Goal: Information Seeking & Learning: Learn about a topic

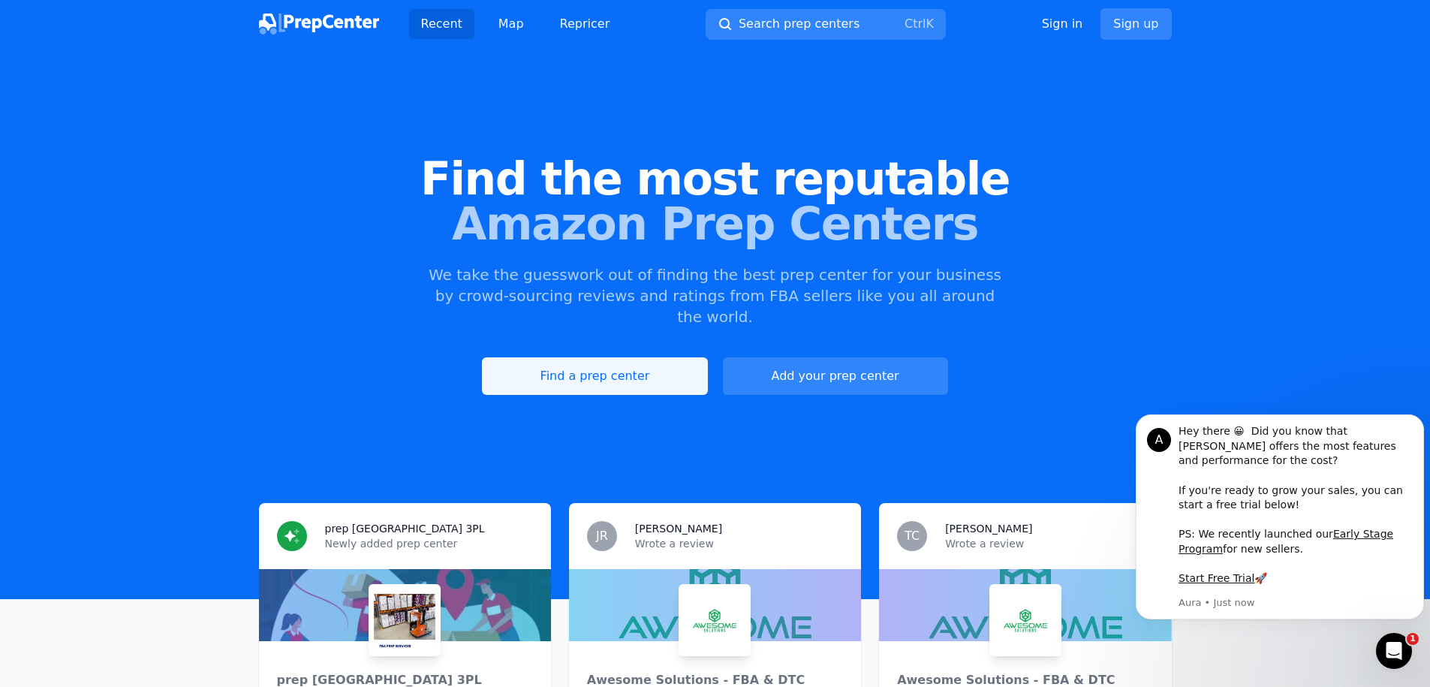
click at [634, 363] on link "Find a prep center" at bounding box center [594, 376] width 225 height 38
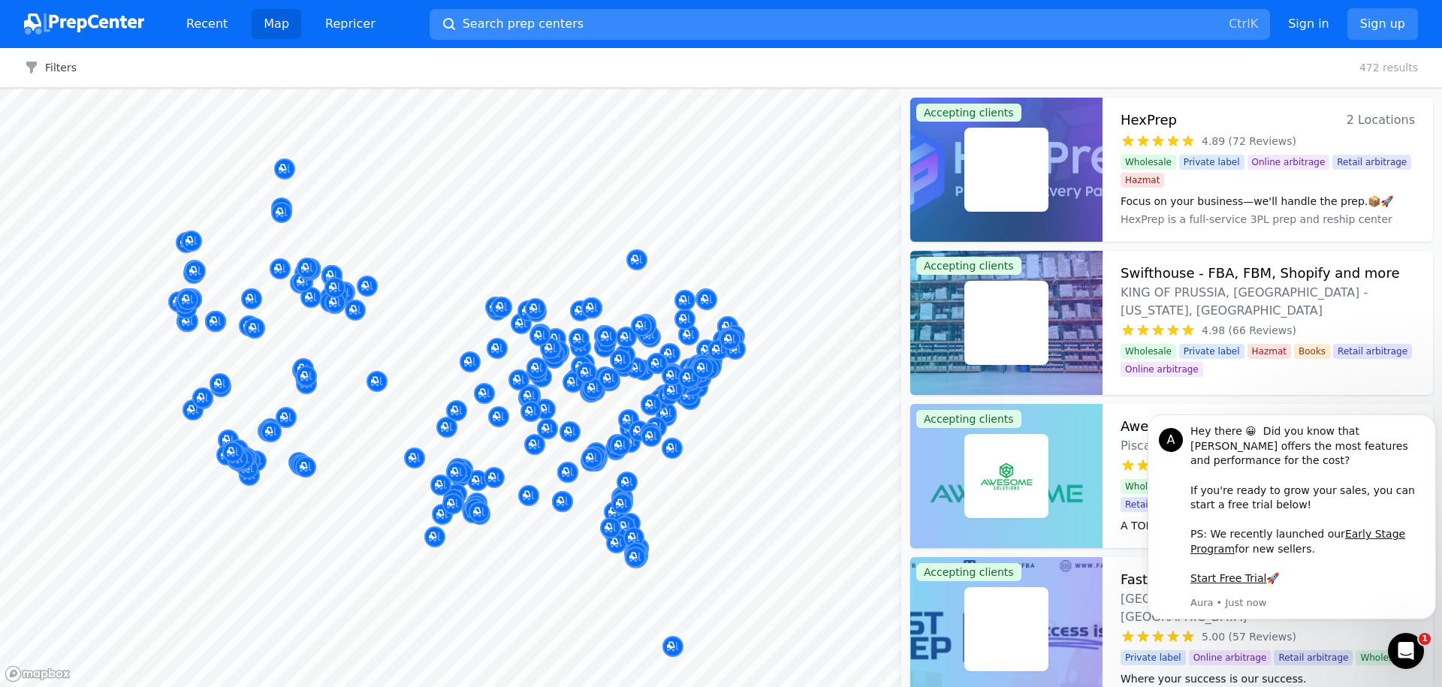
click at [595, 28] on button "Search prep centers Ctrl K" at bounding box center [850, 24] width 840 height 31
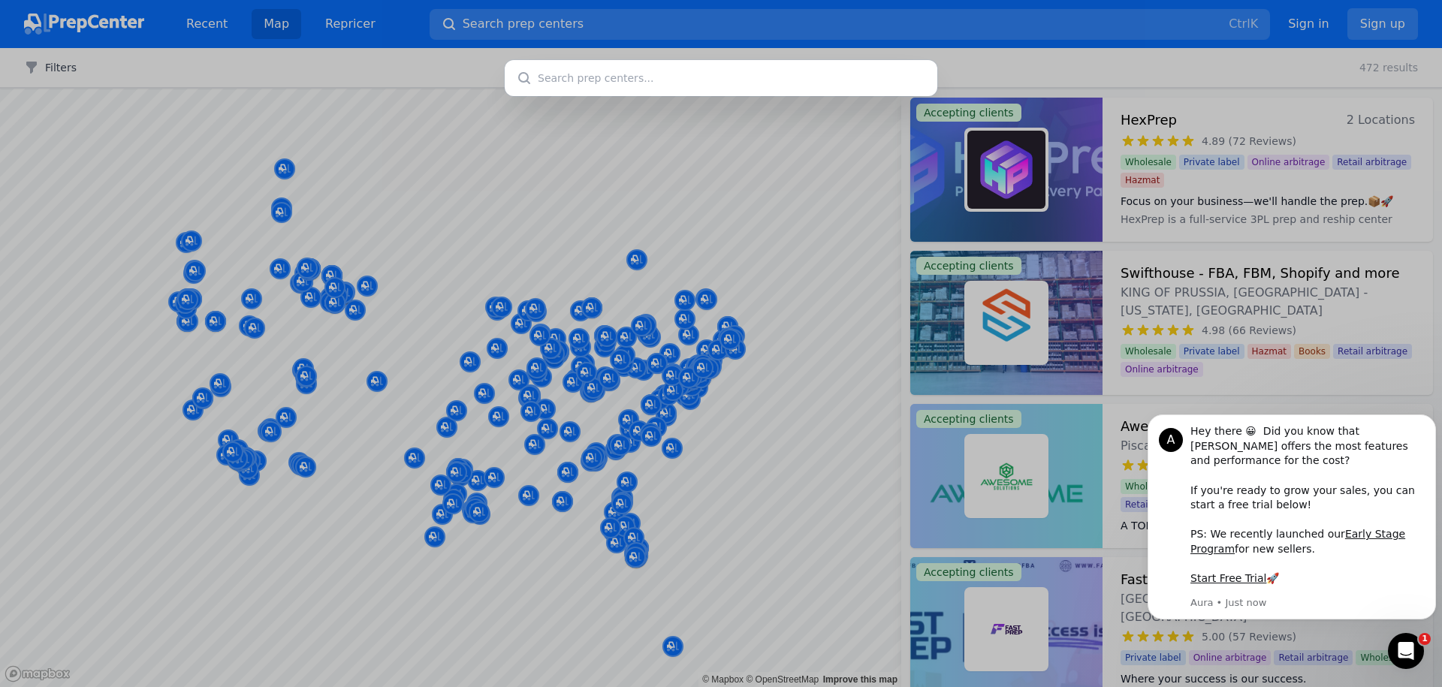
type input "HexPrep"
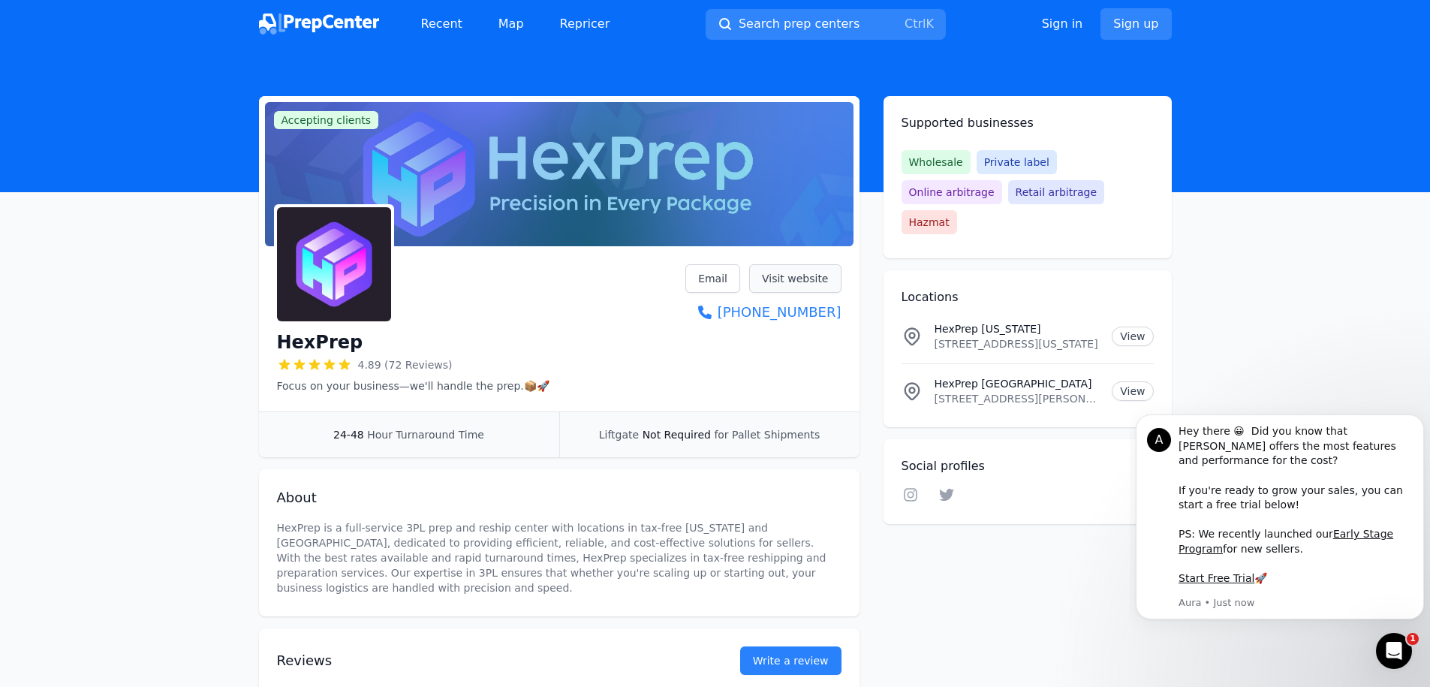
click at [791, 279] on link "Visit website" at bounding box center [795, 278] width 92 height 29
click at [846, 23] on span "Search prep centers" at bounding box center [799, 24] width 121 height 18
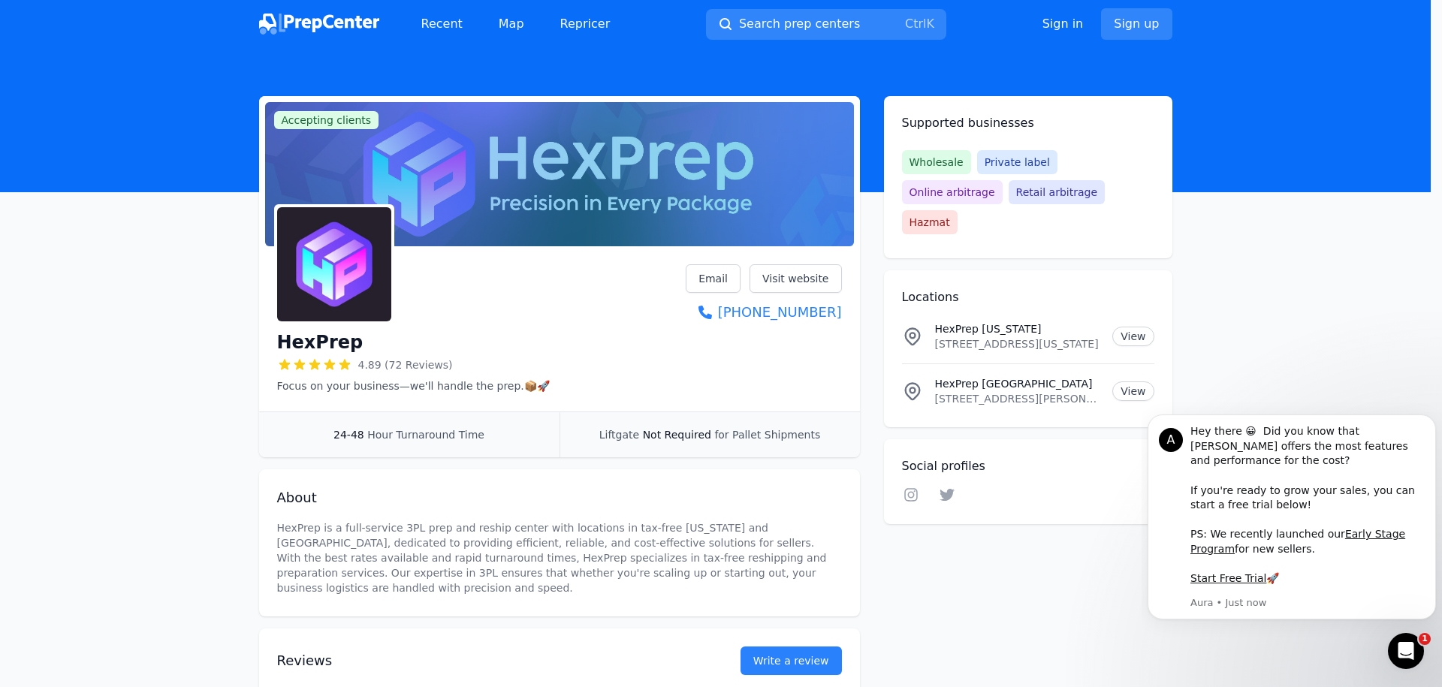
click at [338, 24] on div at bounding box center [721, 343] width 1442 height 687
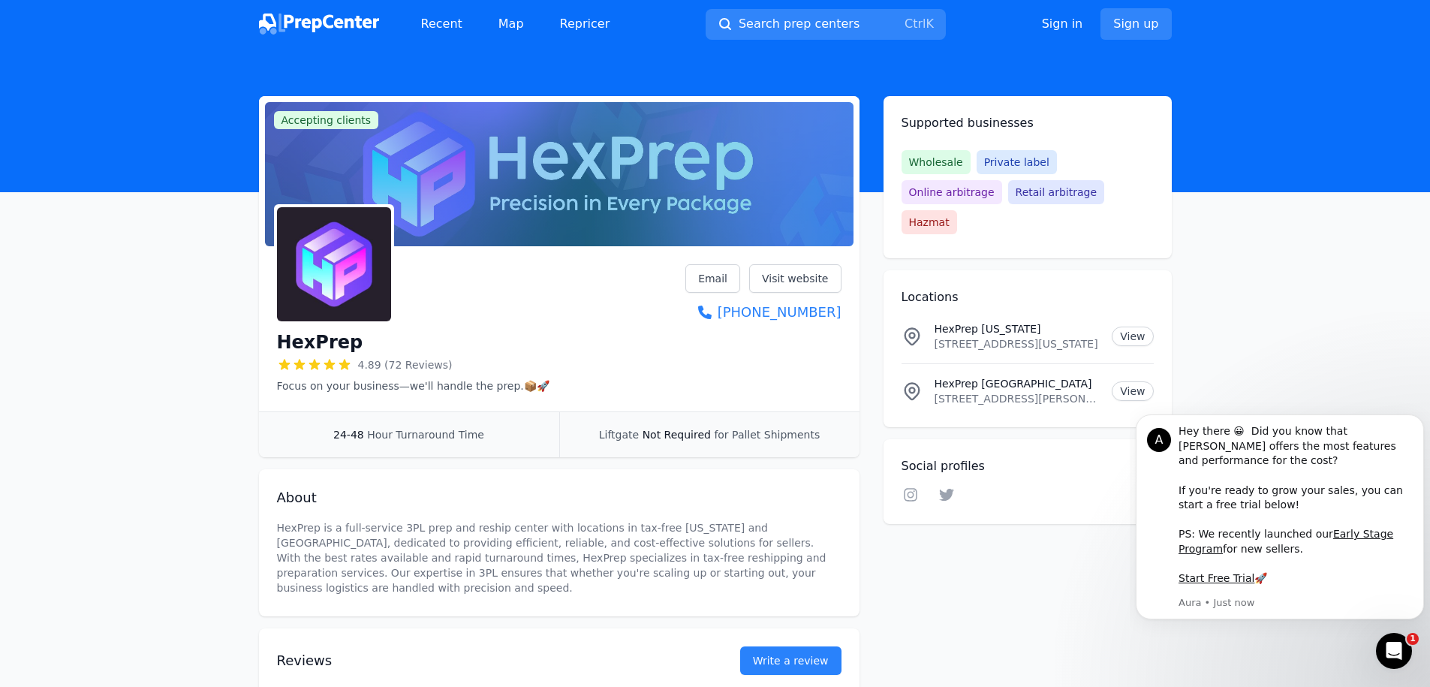
click at [336, 20] on img at bounding box center [319, 24] width 120 height 21
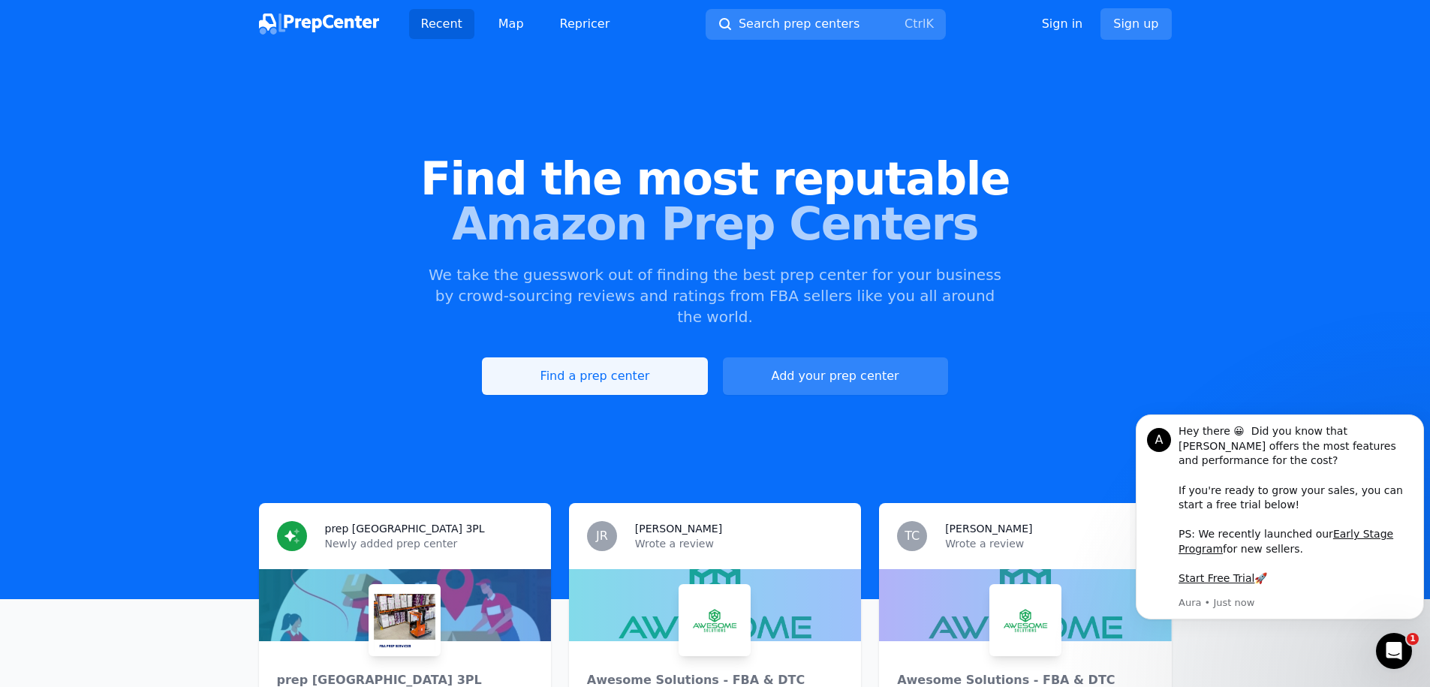
click at [653, 358] on link "Find a prep center" at bounding box center [594, 376] width 225 height 38
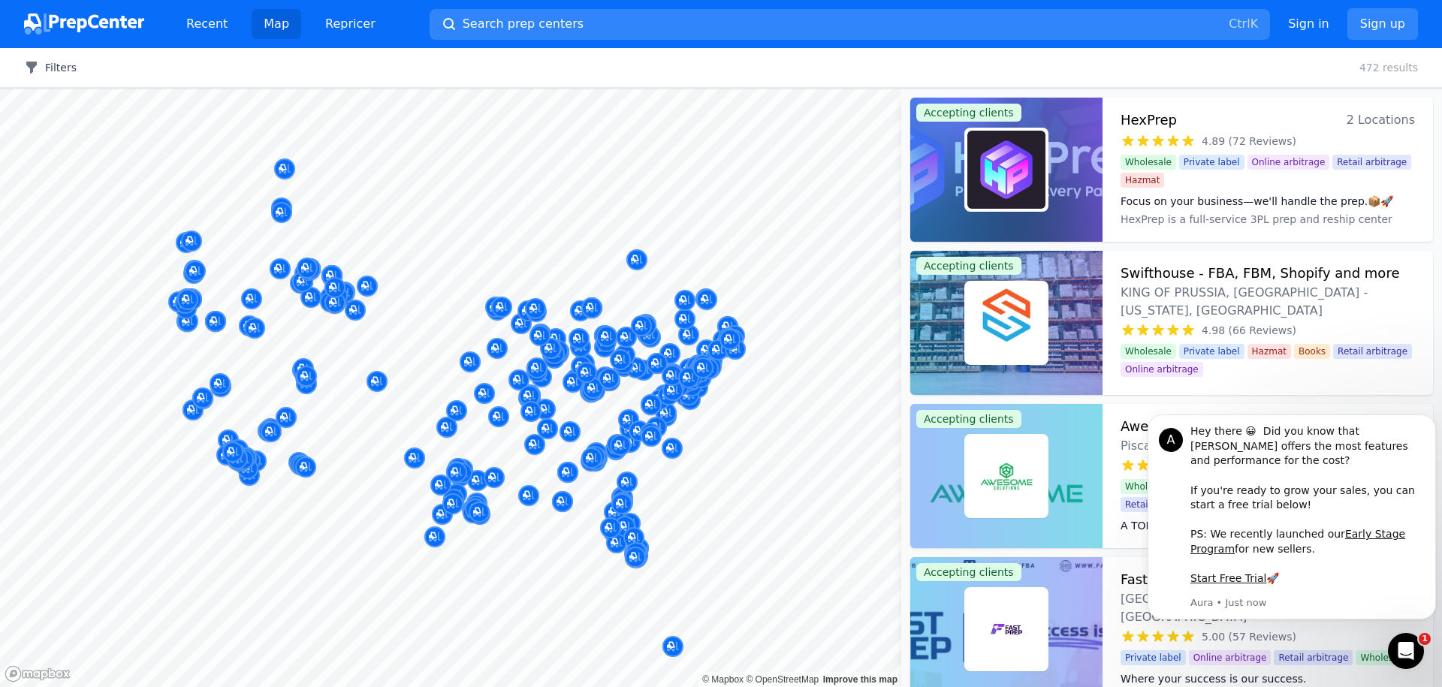
click at [58, 71] on button "Filters" at bounding box center [50, 67] width 53 height 15
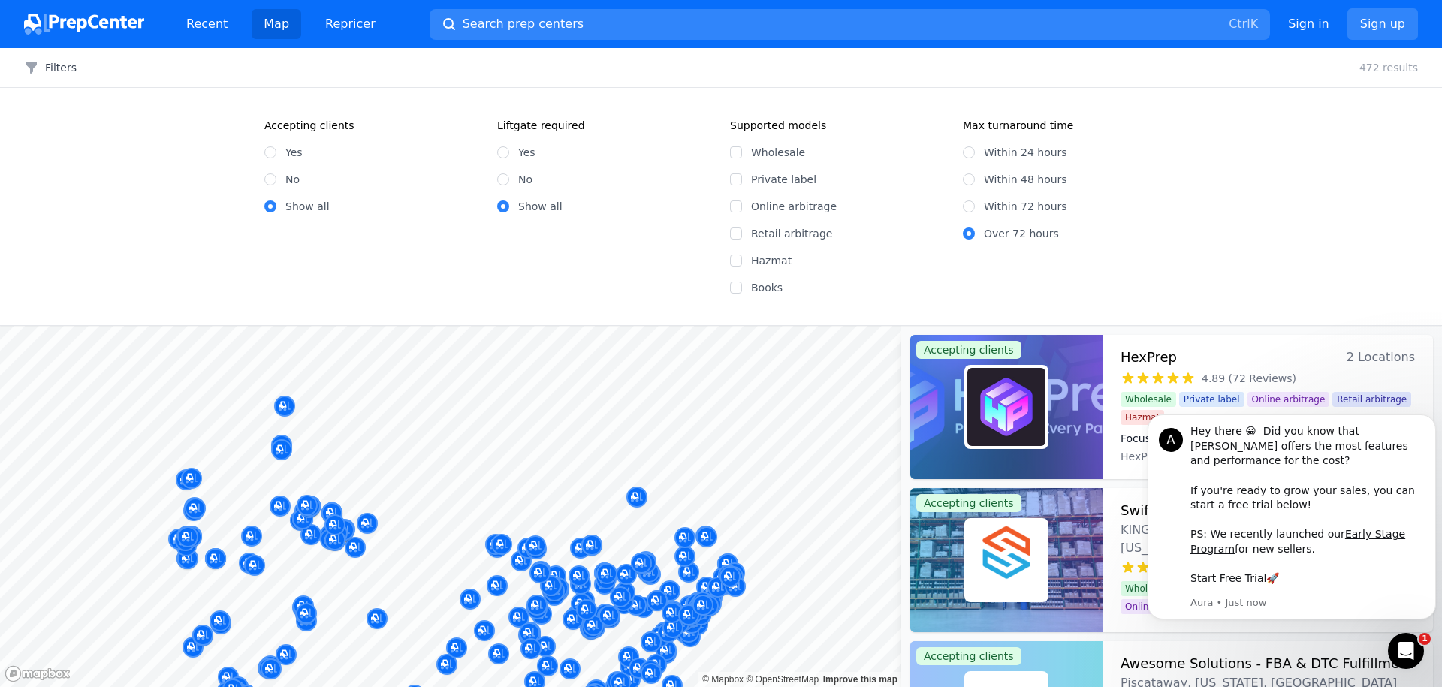
click at [290, 155] on label "Yes" at bounding box center [293, 152] width 17 height 15
click at [276, 155] on input "Yes" at bounding box center [270, 152] width 12 height 12
radio input "true"
click at [740, 206] on input "Online arbitrage" at bounding box center [736, 206] width 12 height 12
checkbox input "true"
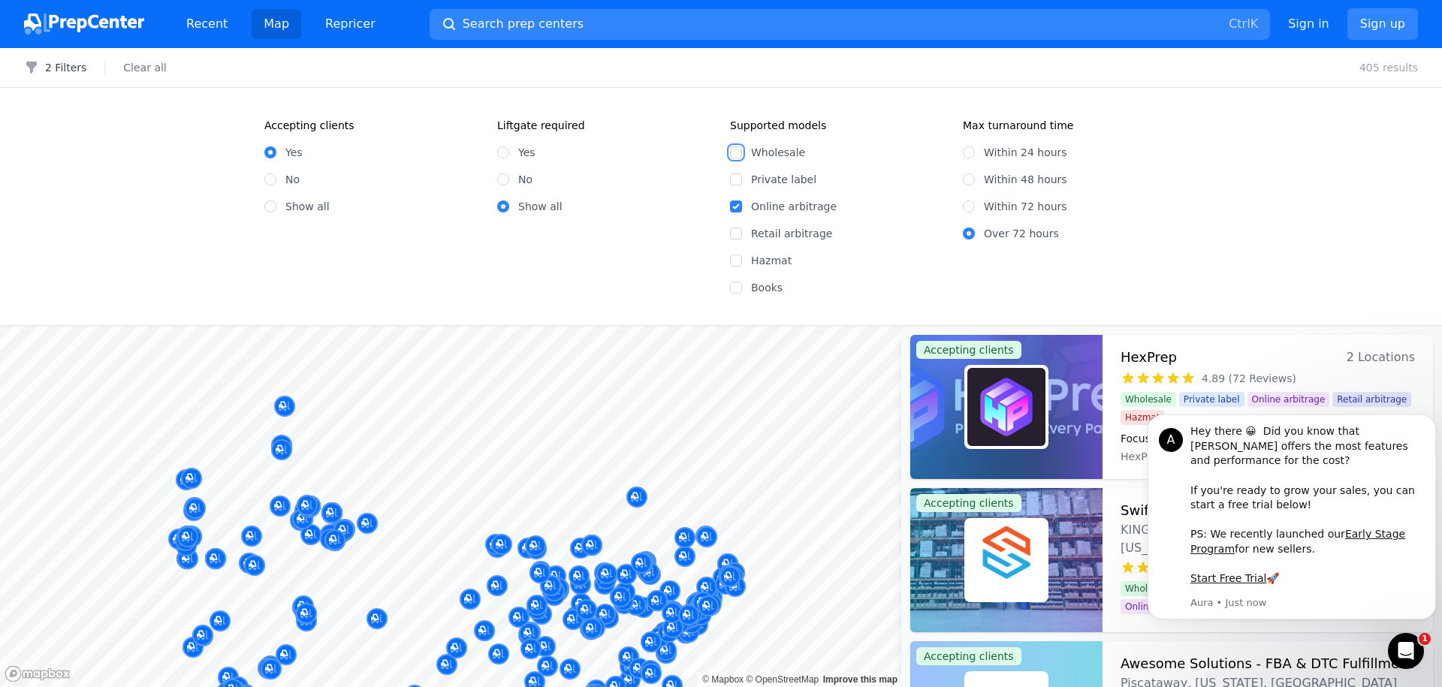
click at [737, 149] on input "Wholesale" at bounding box center [736, 152] width 12 height 12
checkbox input "true"
click at [964, 206] on input "Within 72 hours" at bounding box center [969, 206] width 12 height 12
radio input "true"
click at [1395, 68] on p "377 results" at bounding box center [1388, 67] width 59 height 15
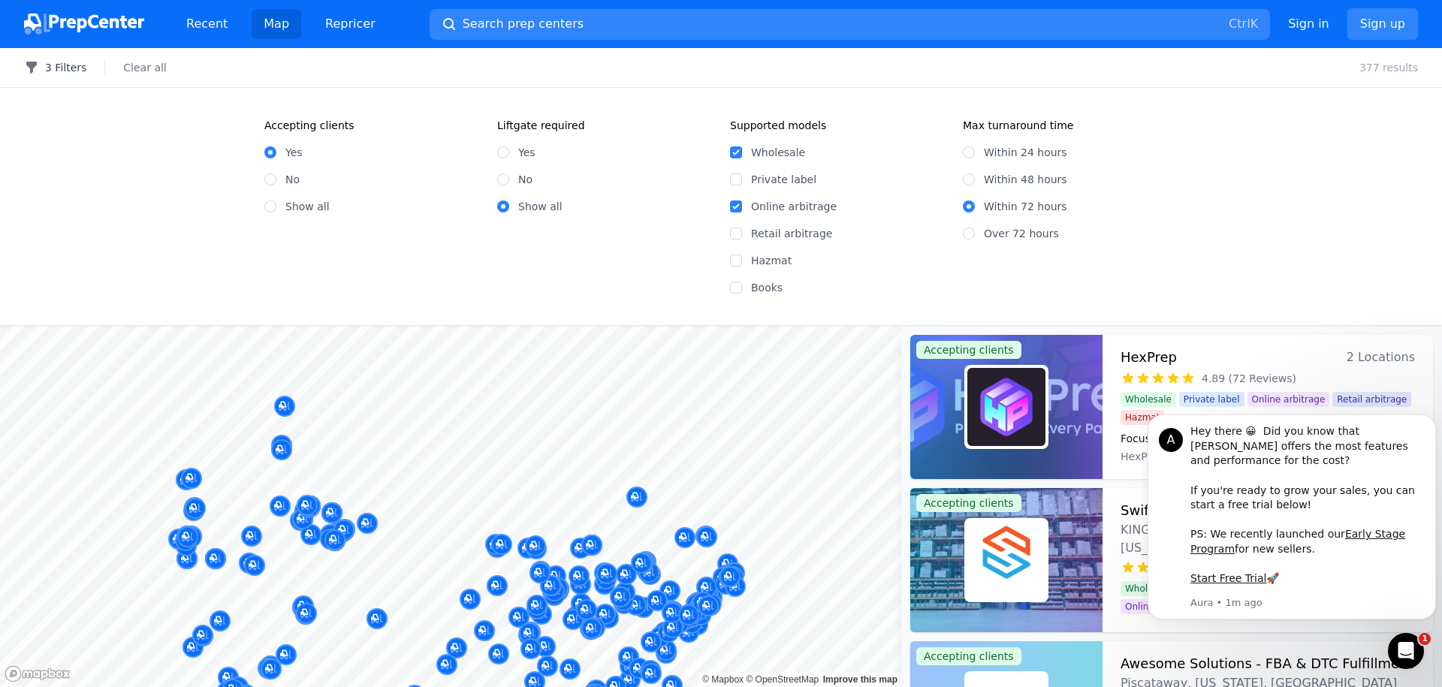
click at [71, 67] on button "3 Filters" at bounding box center [55, 67] width 62 height 15
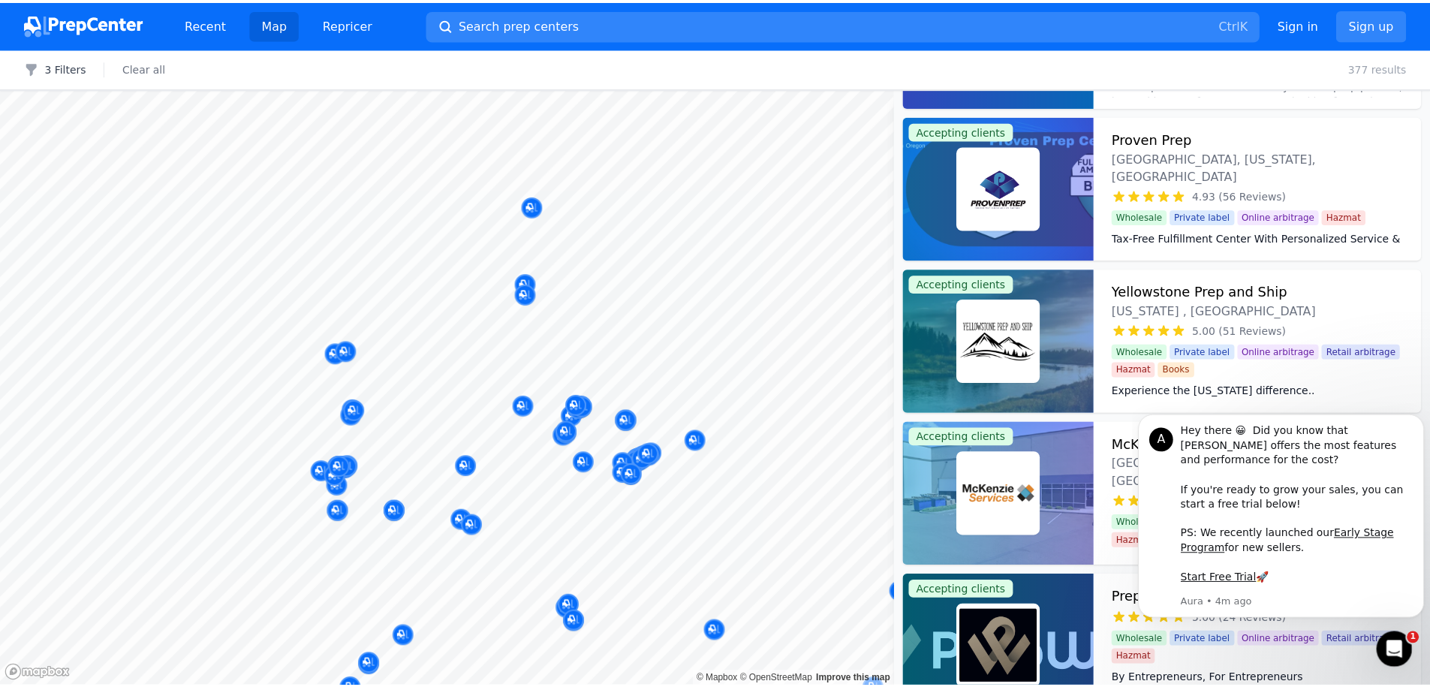
scroll to position [541, 0]
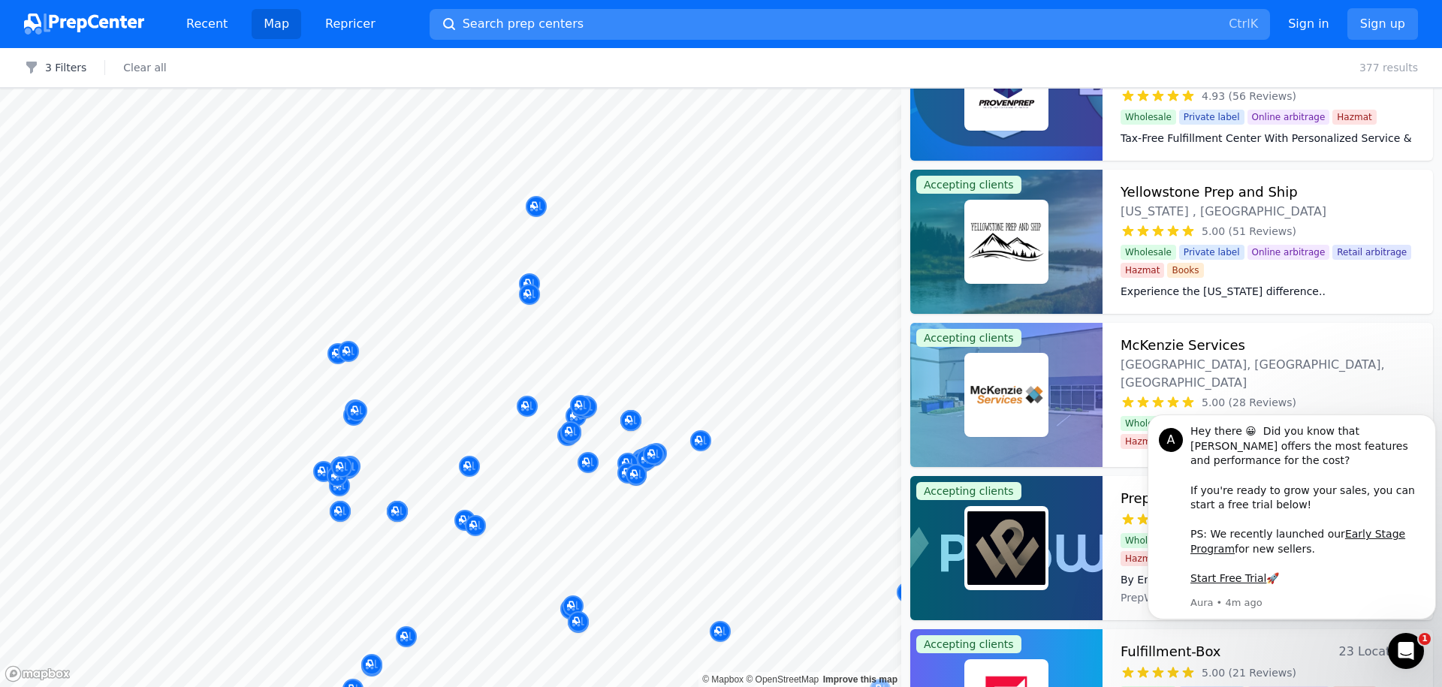
click at [1245, 26] on kbd "Ctrl" at bounding box center [1238, 24] width 21 height 14
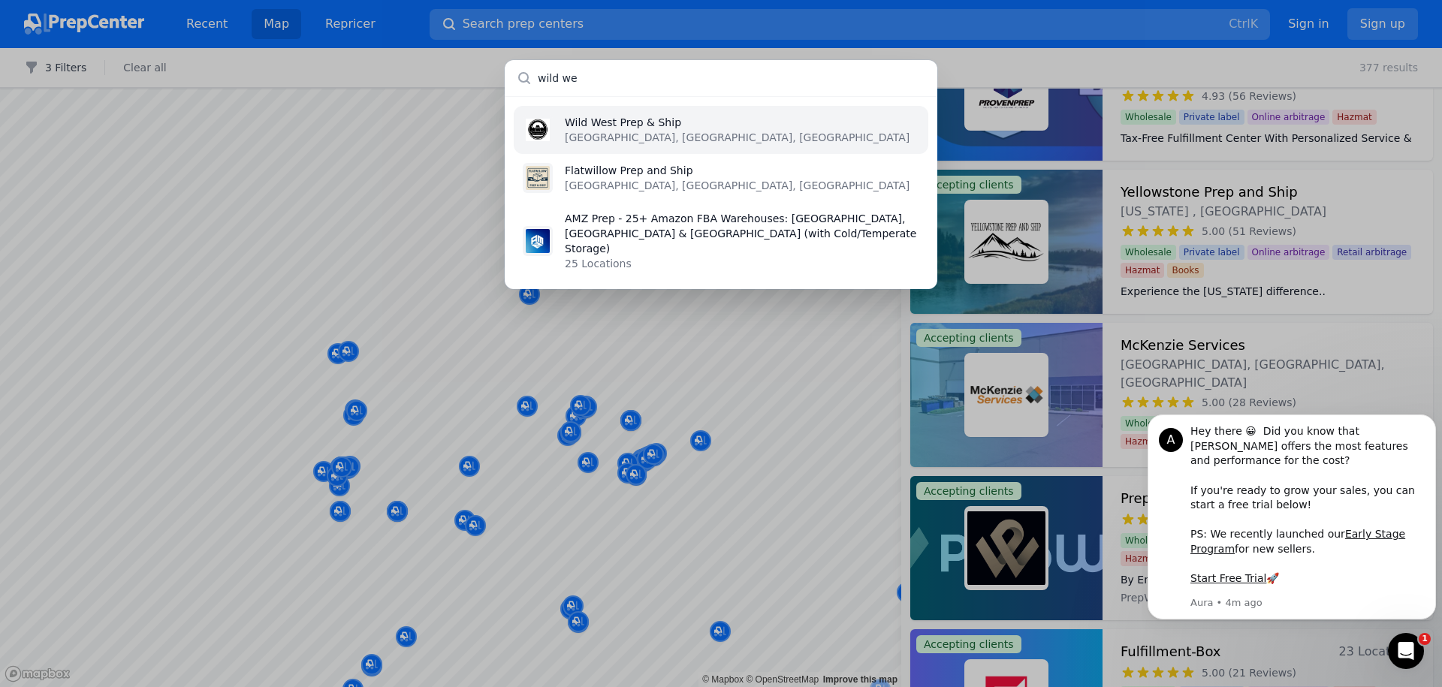
type input "wild wes"
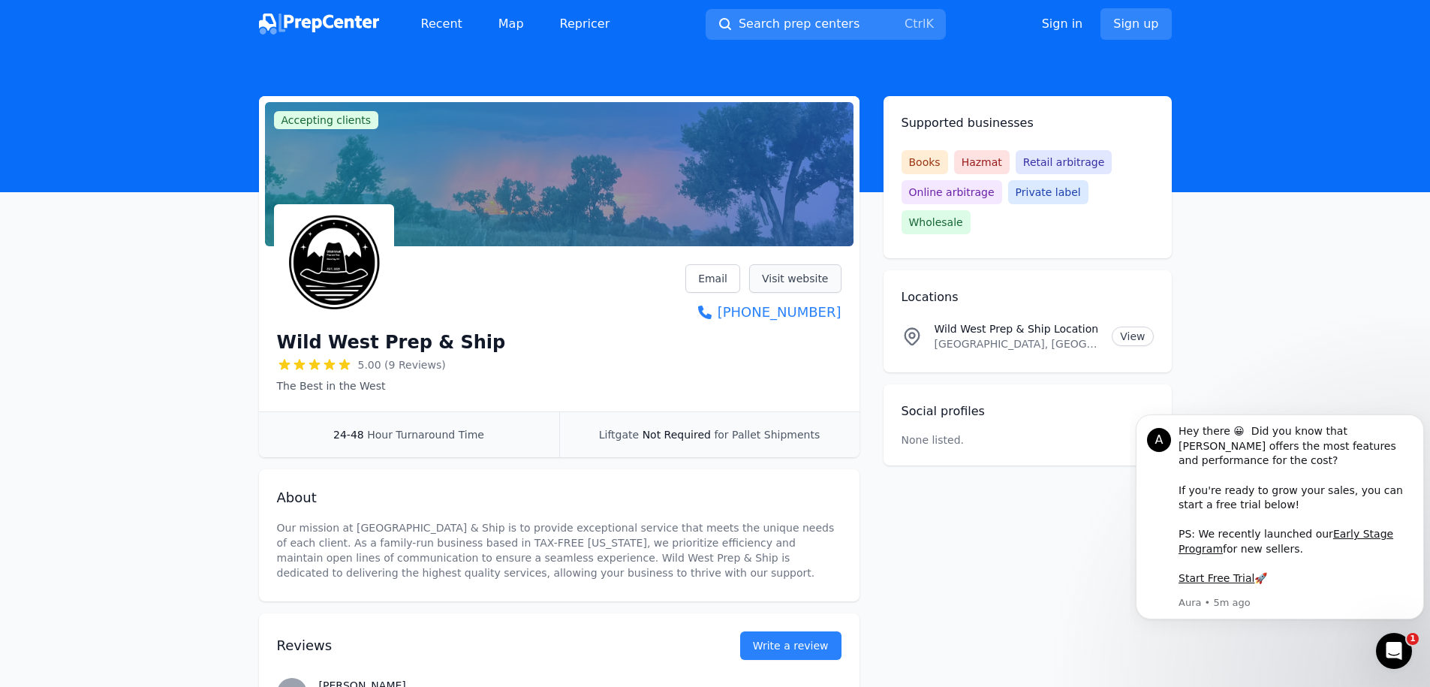
click at [835, 272] on link "Visit website" at bounding box center [795, 278] width 92 height 29
